Goal: Information Seeking & Learning: Check status

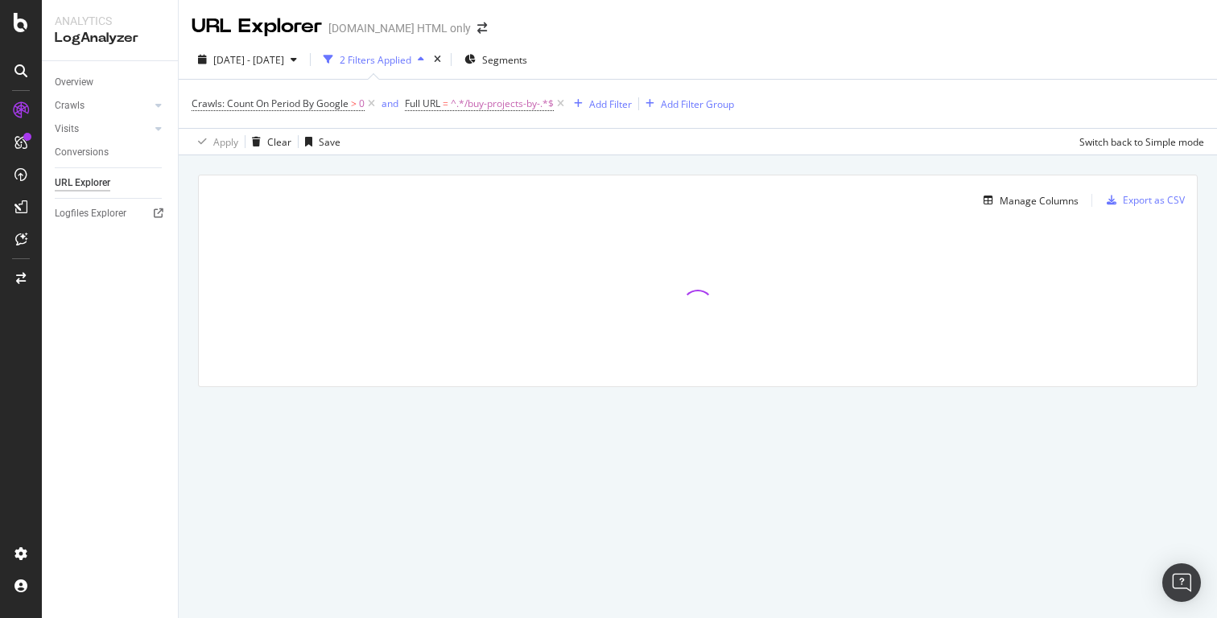
click at [95, 376] on div "Overview Crawls Daily Distribution Segments Distribution HTTP Codes Resources V…" at bounding box center [110, 339] width 136 height 557
